Goal: Information Seeking & Learning: Learn about a topic

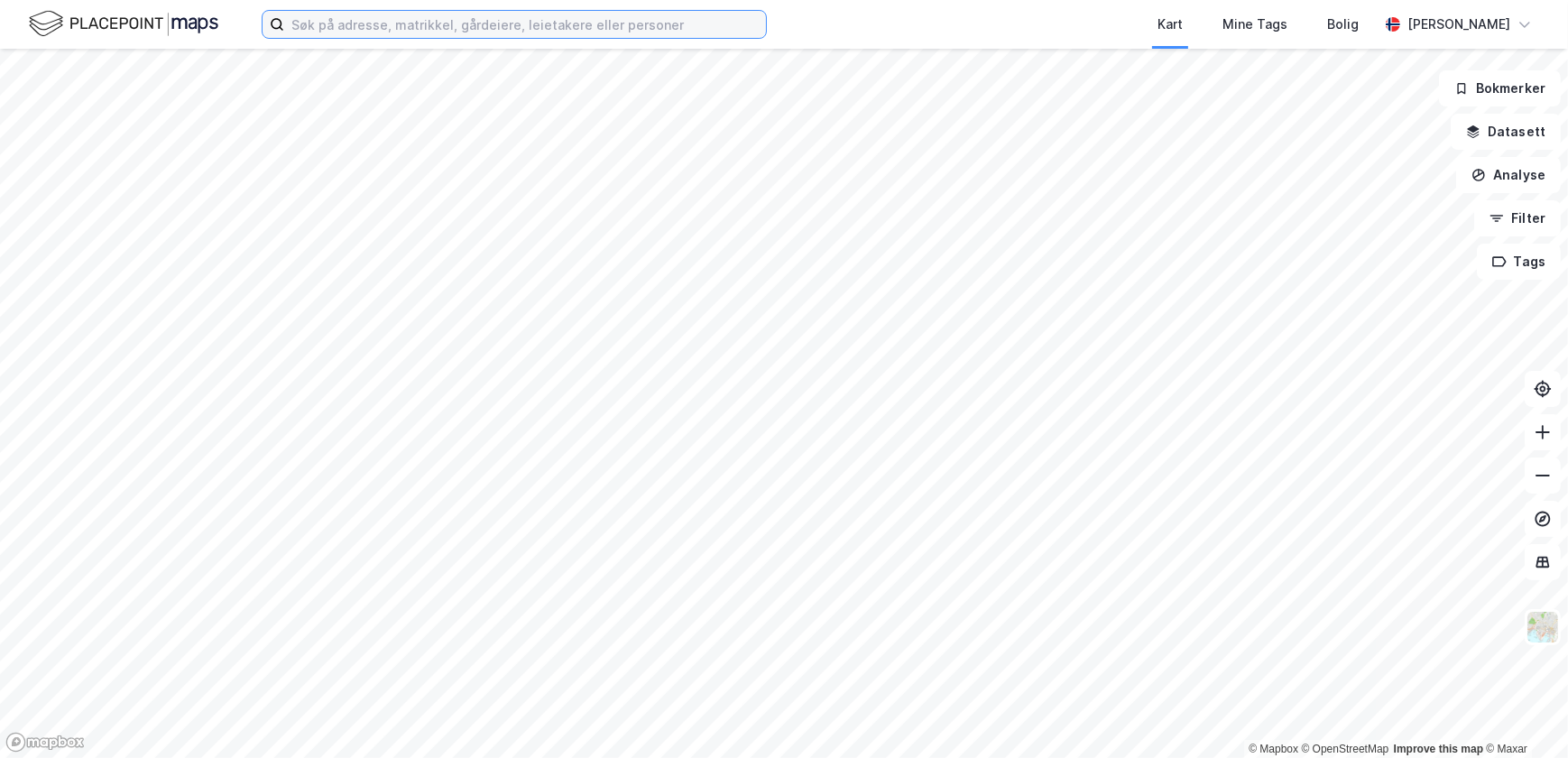
click at [530, 37] on input at bounding box center [525, 24] width 482 height 27
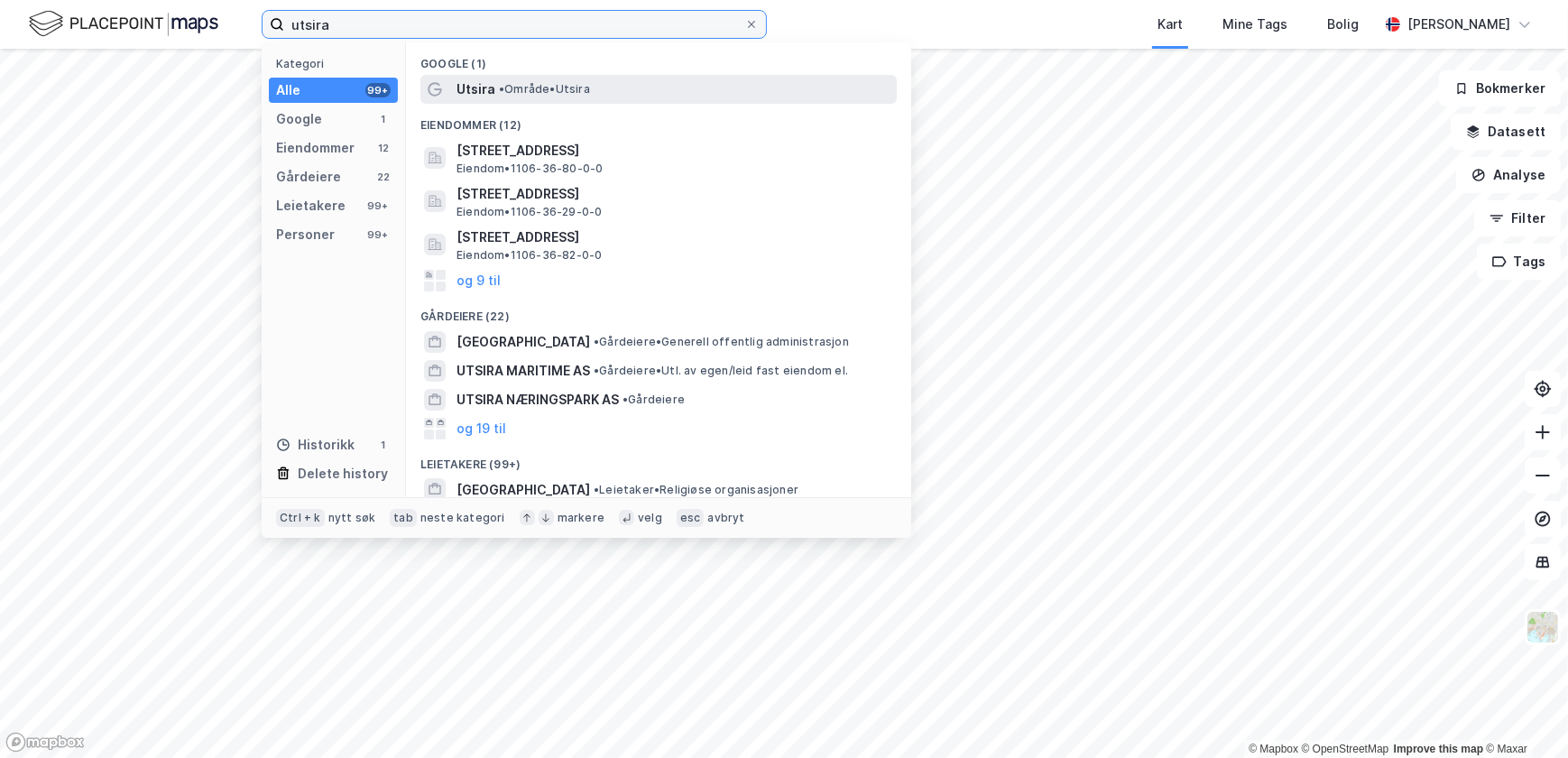
type input "utsira"
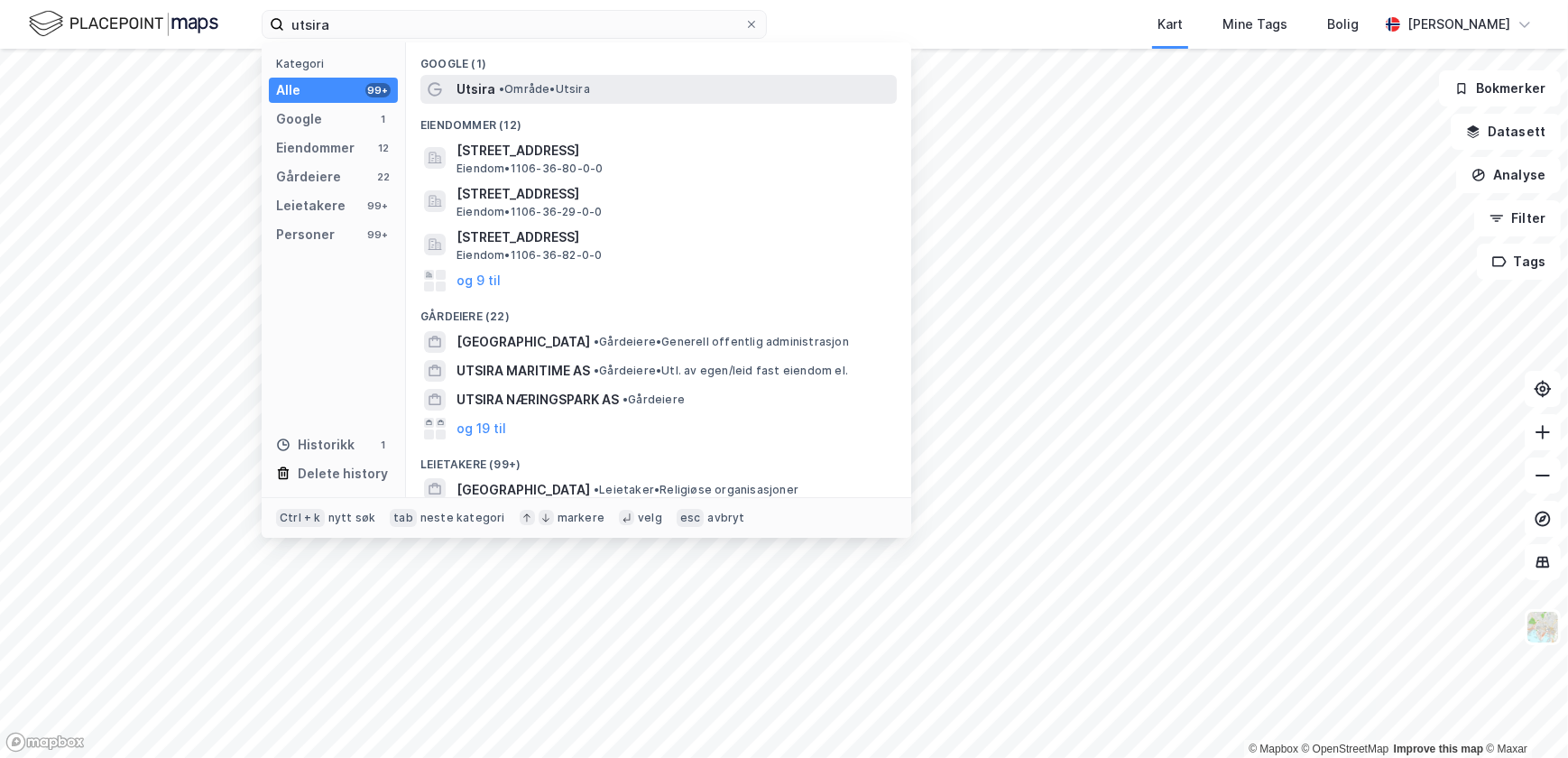
click at [528, 96] on span "• Område • [GEOGRAPHIC_DATA]" at bounding box center [544, 89] width 91 height 15
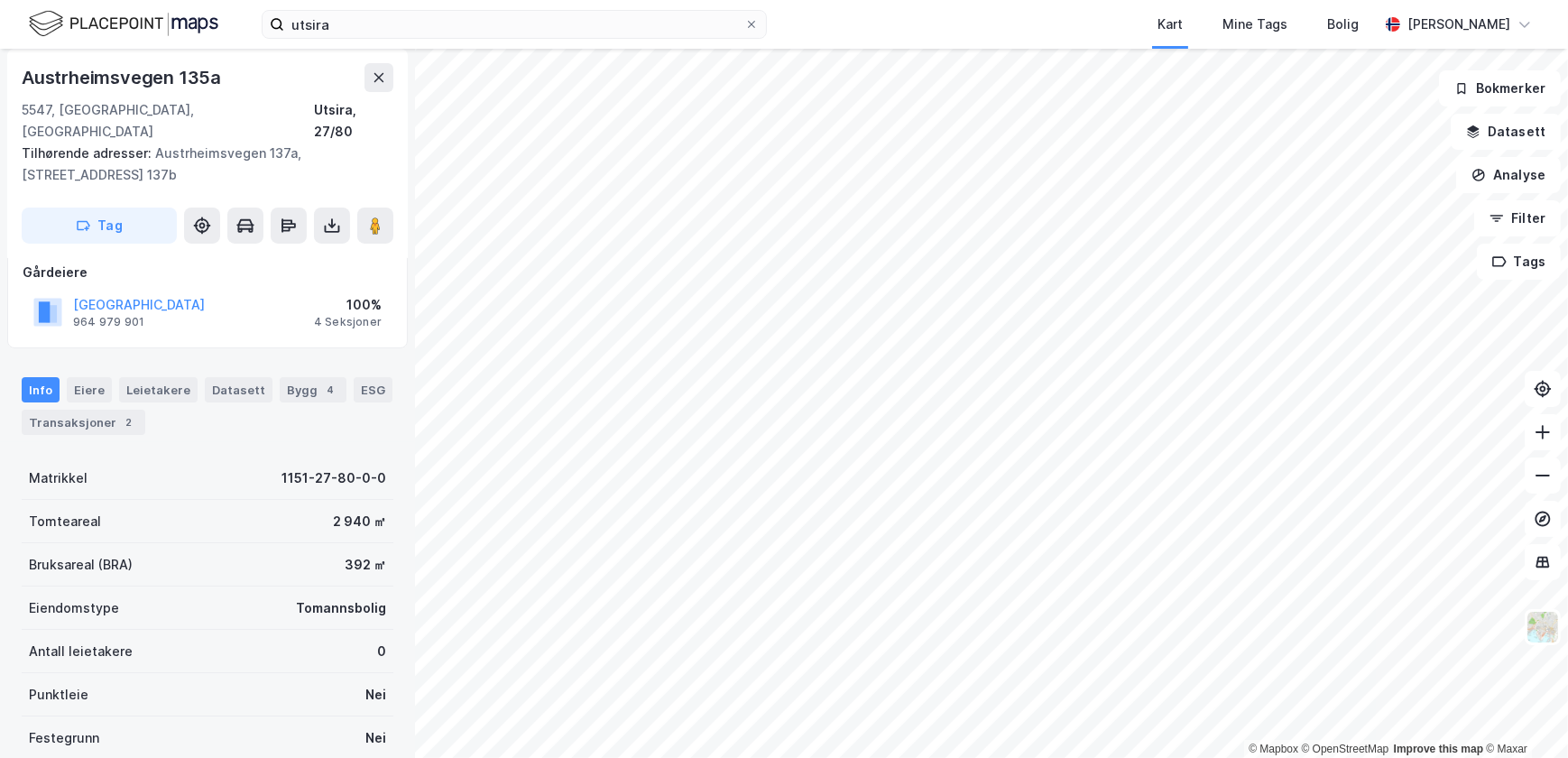
scroll to position [116, 0]
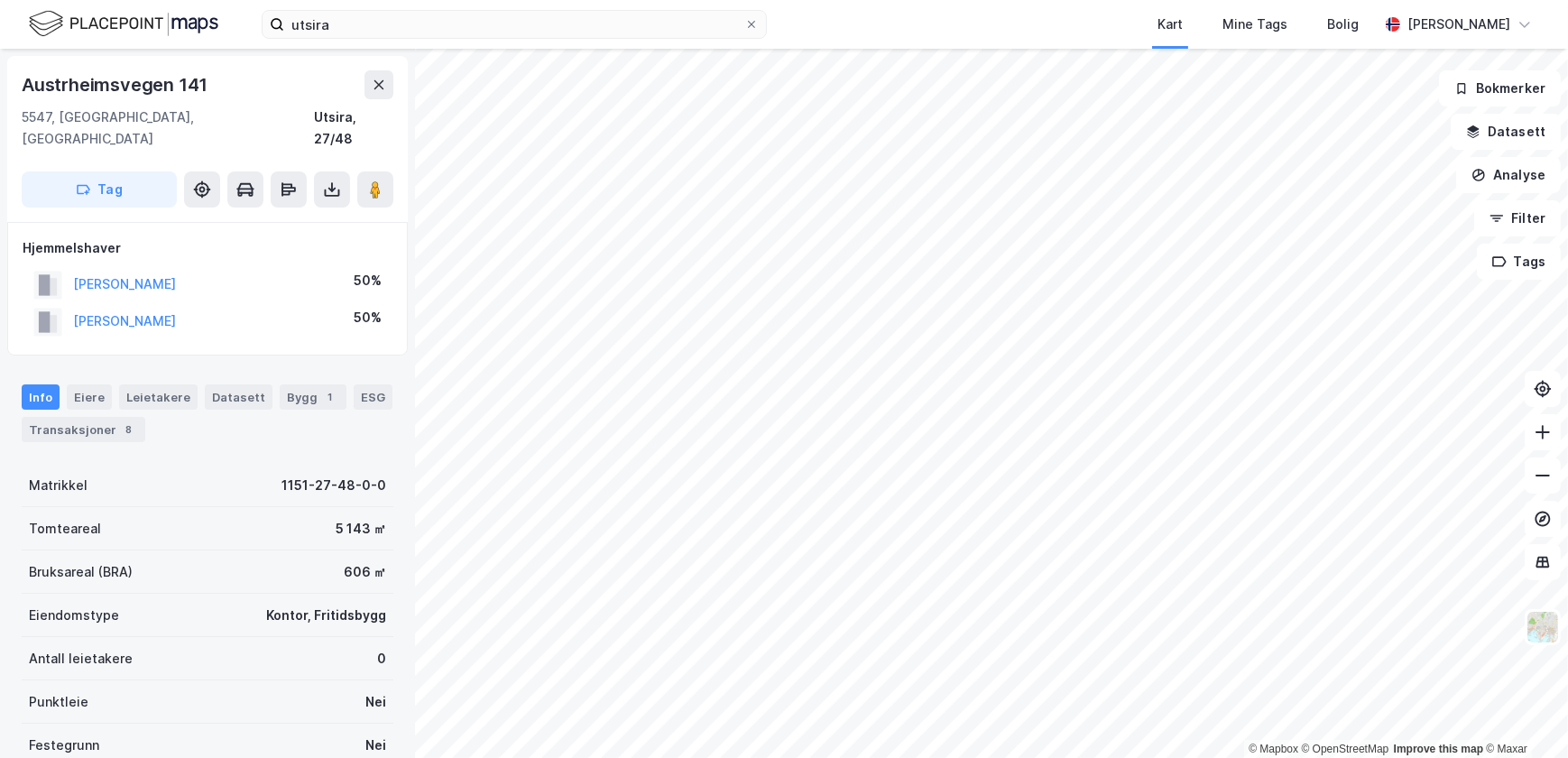
scroll to position [116, 0]
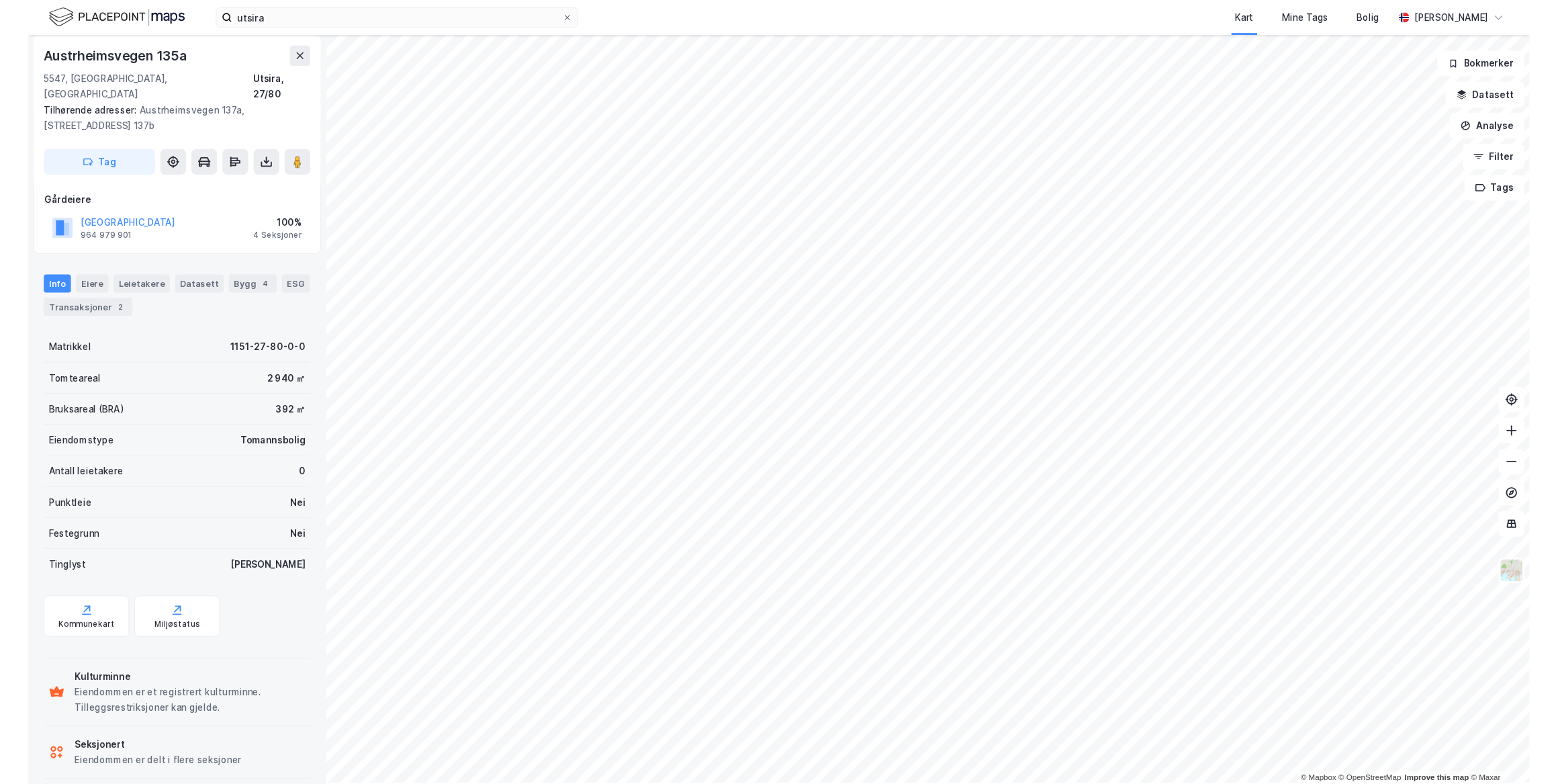
scroll to position [74, 0]
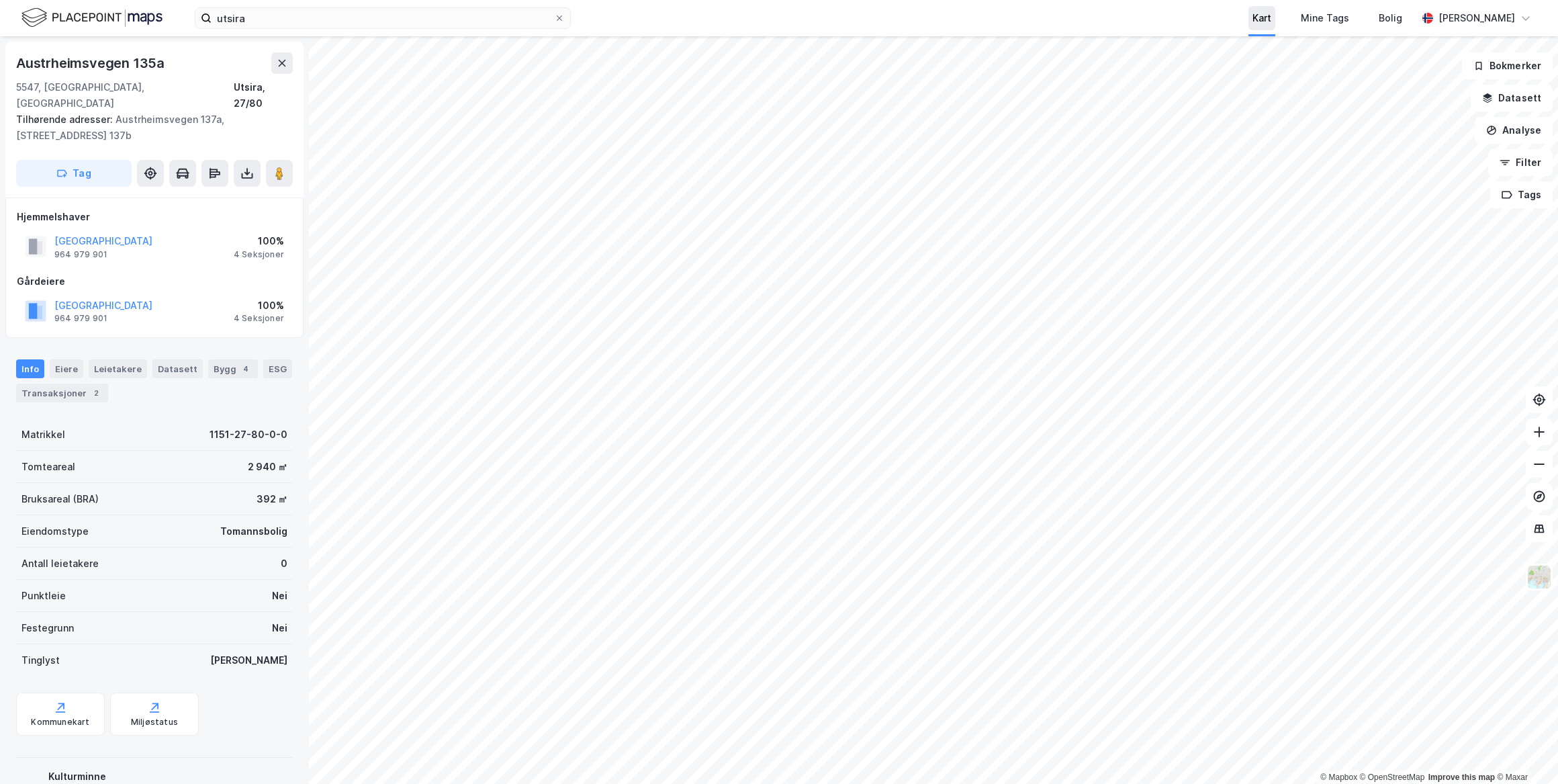
scroll to position [74, 0]
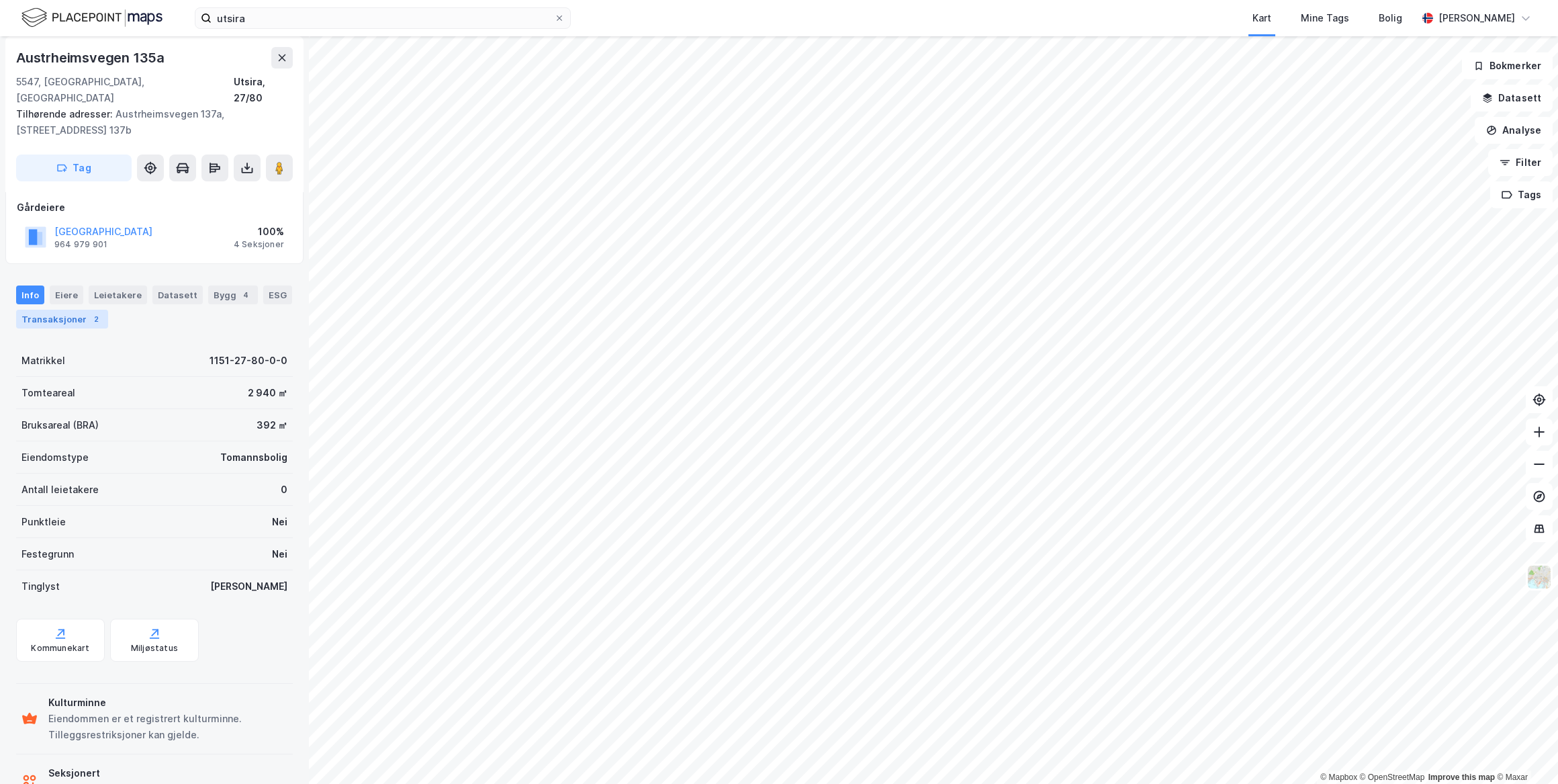
click at [56, 310] on div "Transaksjoner 2" at bounding box center [62, 319] width 92 height 19
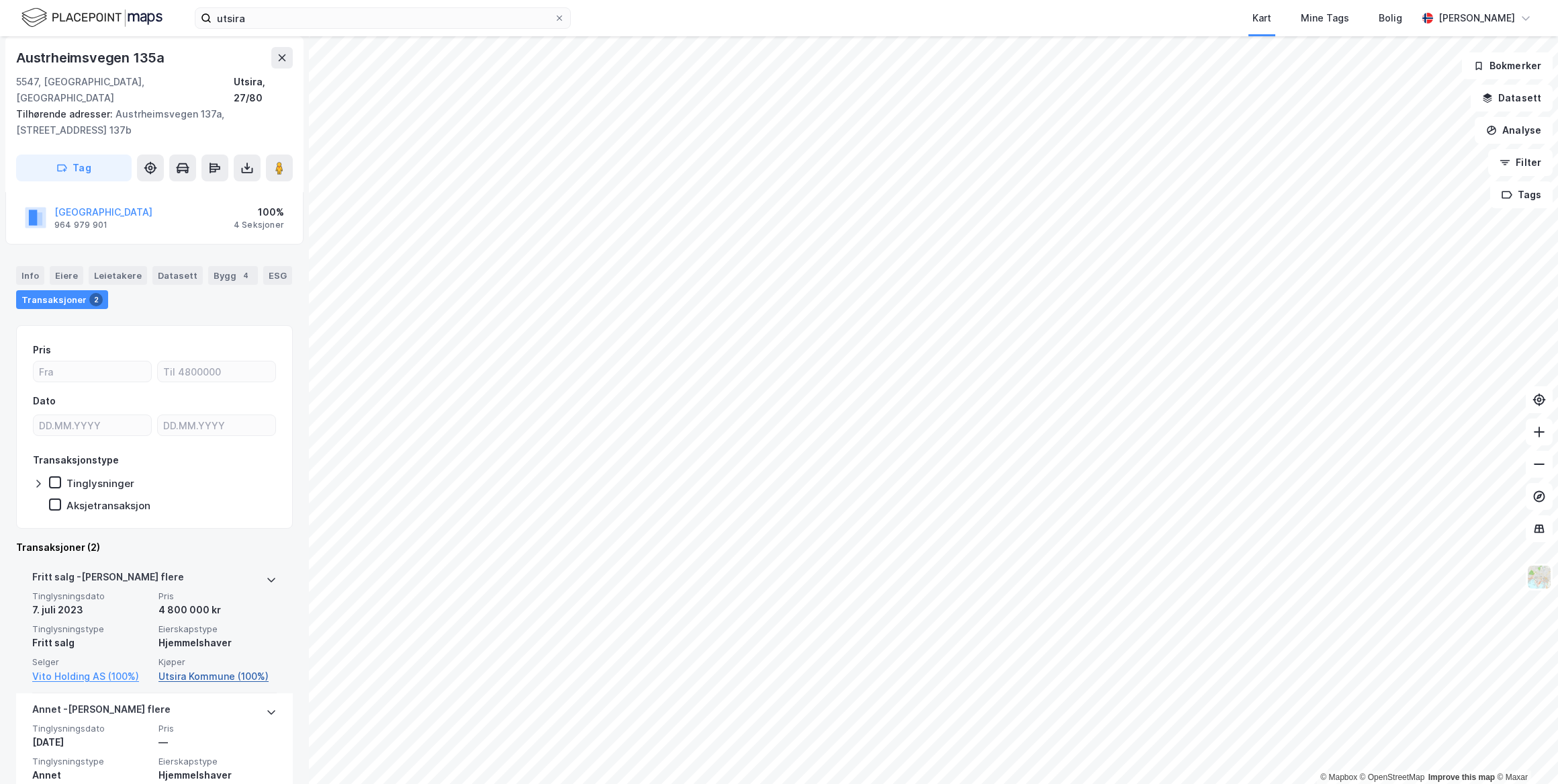
scroll to position [149, 0]
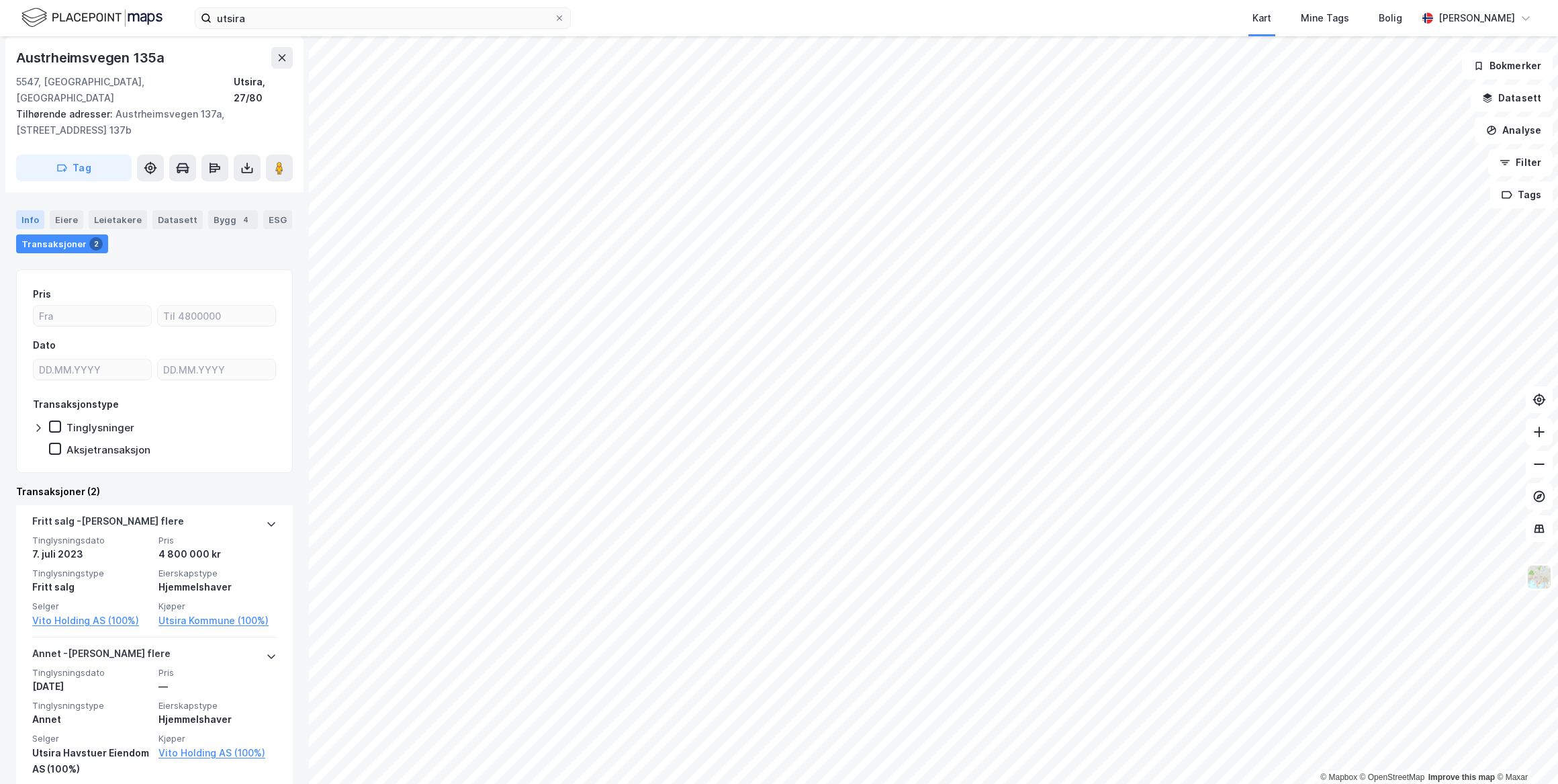
click at [39, 210] on div "Info" at bounding box center [30, 219] width 28 height 19
